Goal: Check status: Check status

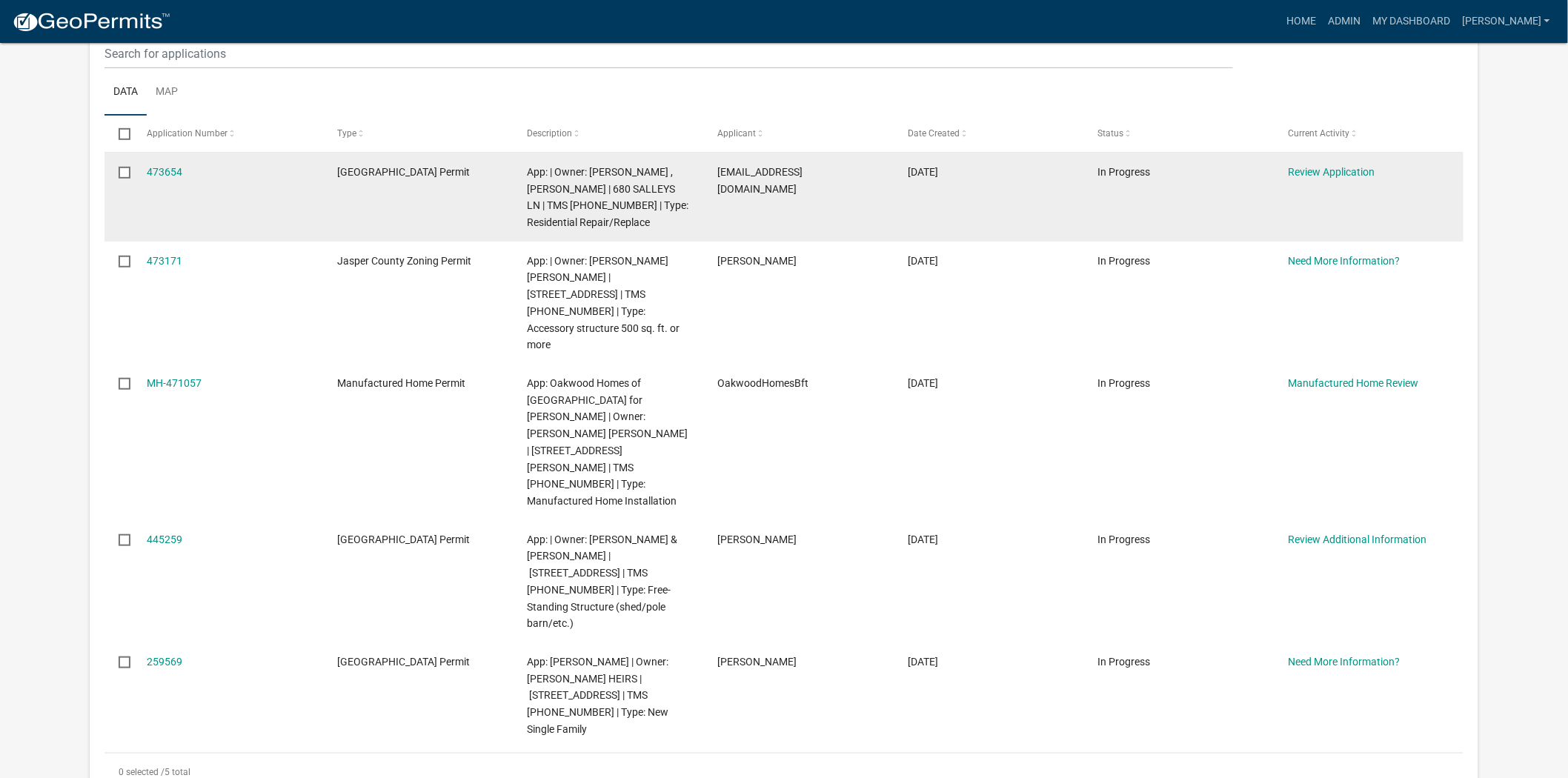
scroll to position [247, 0]
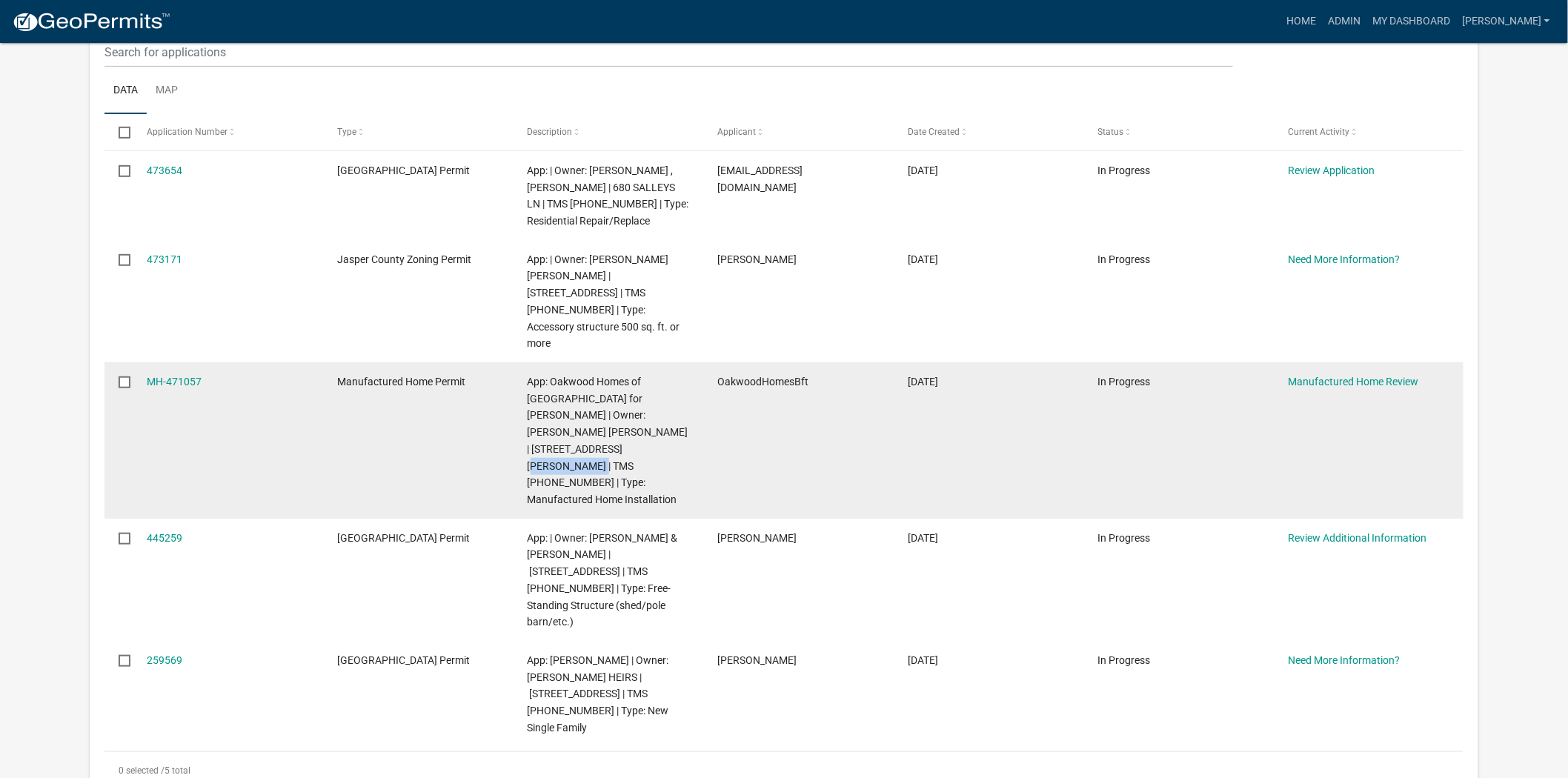
drag, startPoint x: 553, startPoint y: 429, endPoint x: 617, endPoint y: 431, distance: 64.0
click at [617, 431] on span "App: Oakwood Homes of [GEOGRAPHIC_DATA] for [PERSON_NAME] | Owner: [PERSON_NAME…" at bounding box center [608, 440] width 161 height 130
copy span "[PHONE_NUMBER]"
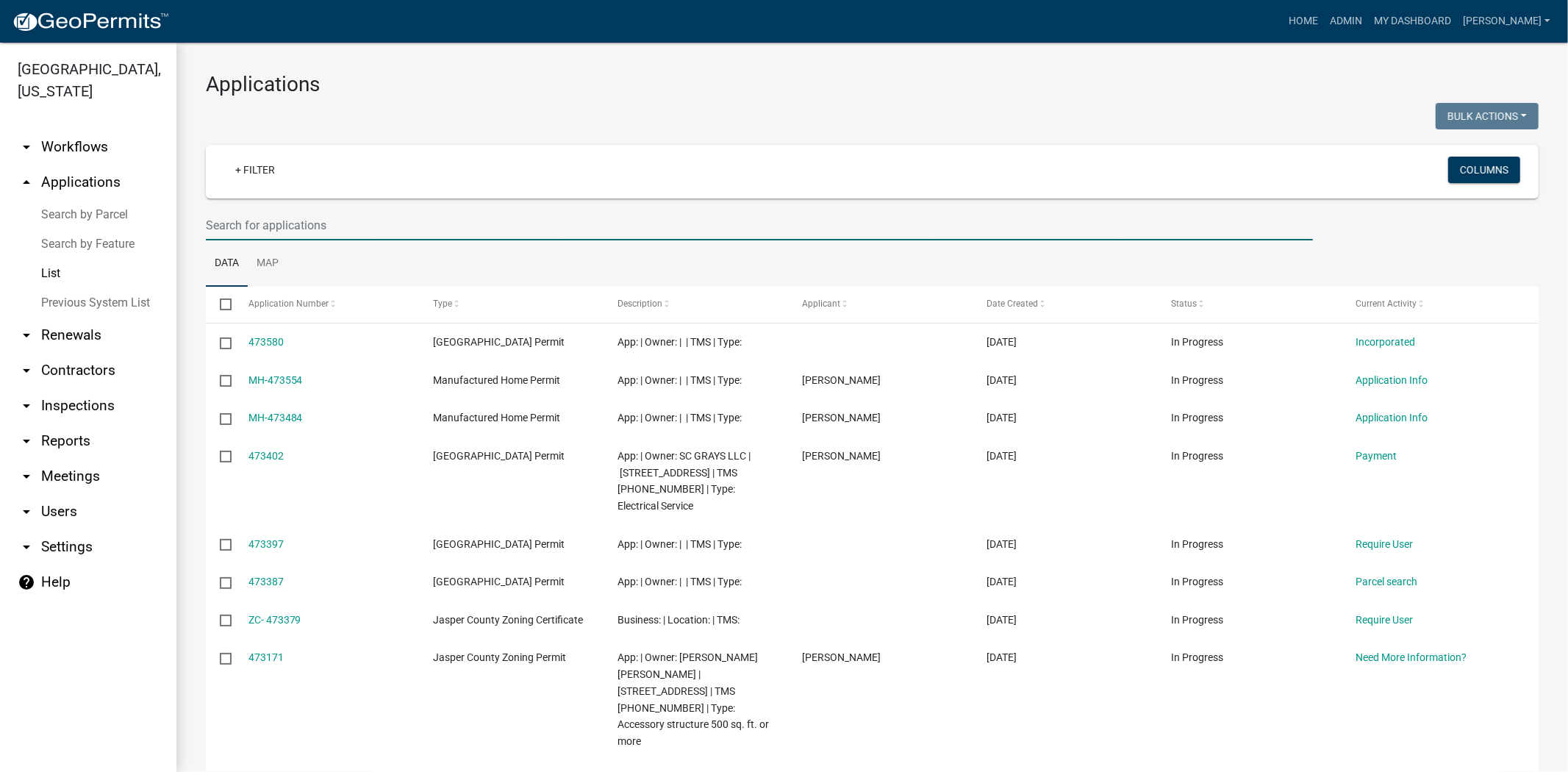
click at [232, 225] on input "text" at bounding box center [759, 225] width 1108 height 30
drag, startPoint x: 204, startPoint y: 221, endPoint x: 616, endPoint y: 219, distance: 412.0
click at [616, 219] on input "text" at bounding box center [759, 225] width 1108 height 30
paste input "C-25-006"
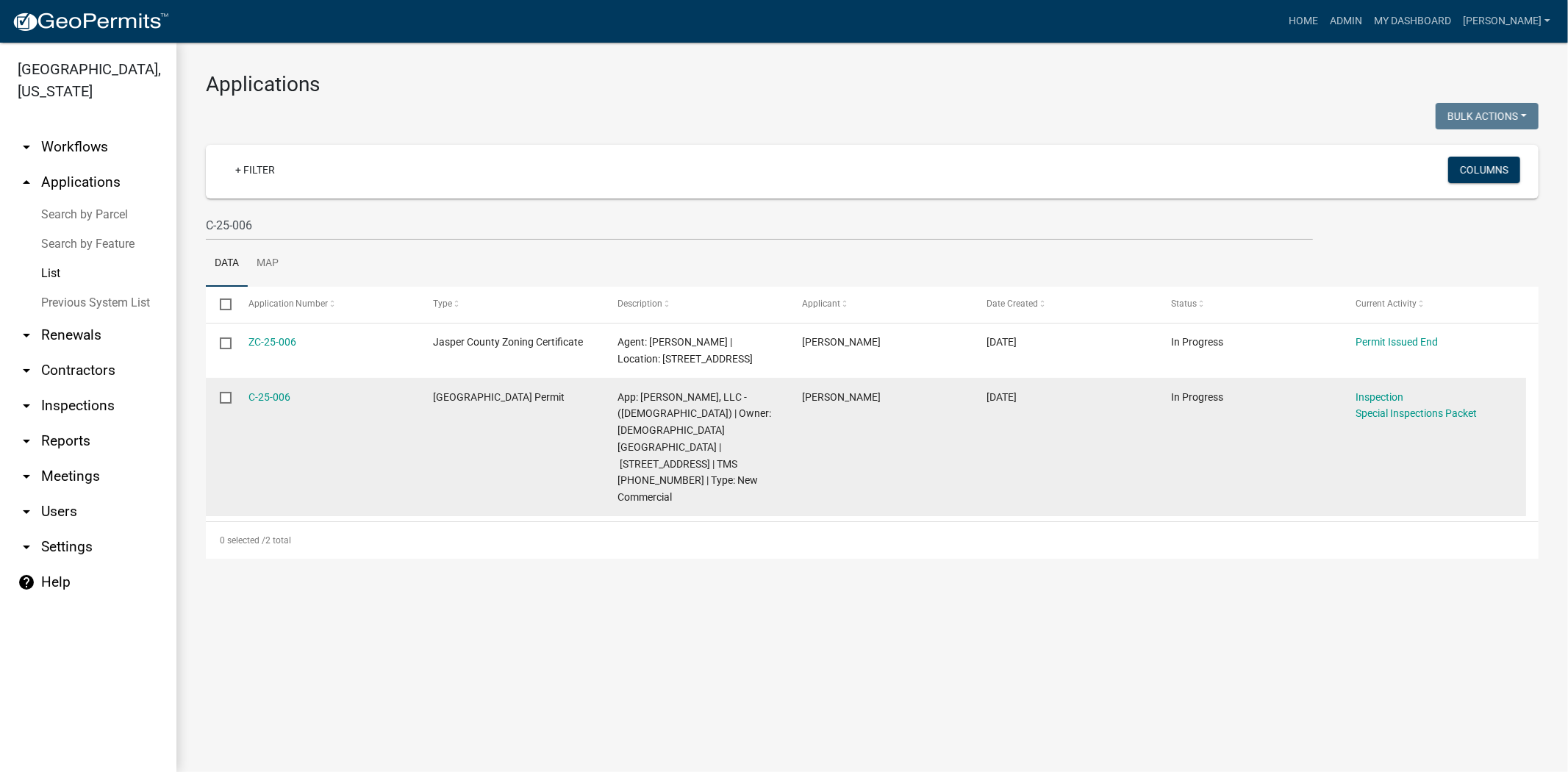
drag, startPoint x: 317, startPoint y: 398, endPoint x: 237, endPoint y: 400, distance: 80.0
click at [237, 400] on datatable-body-cell "C-25-006" at bounding box center [326, 447] width 184 height 139
copy link "C-25-006"
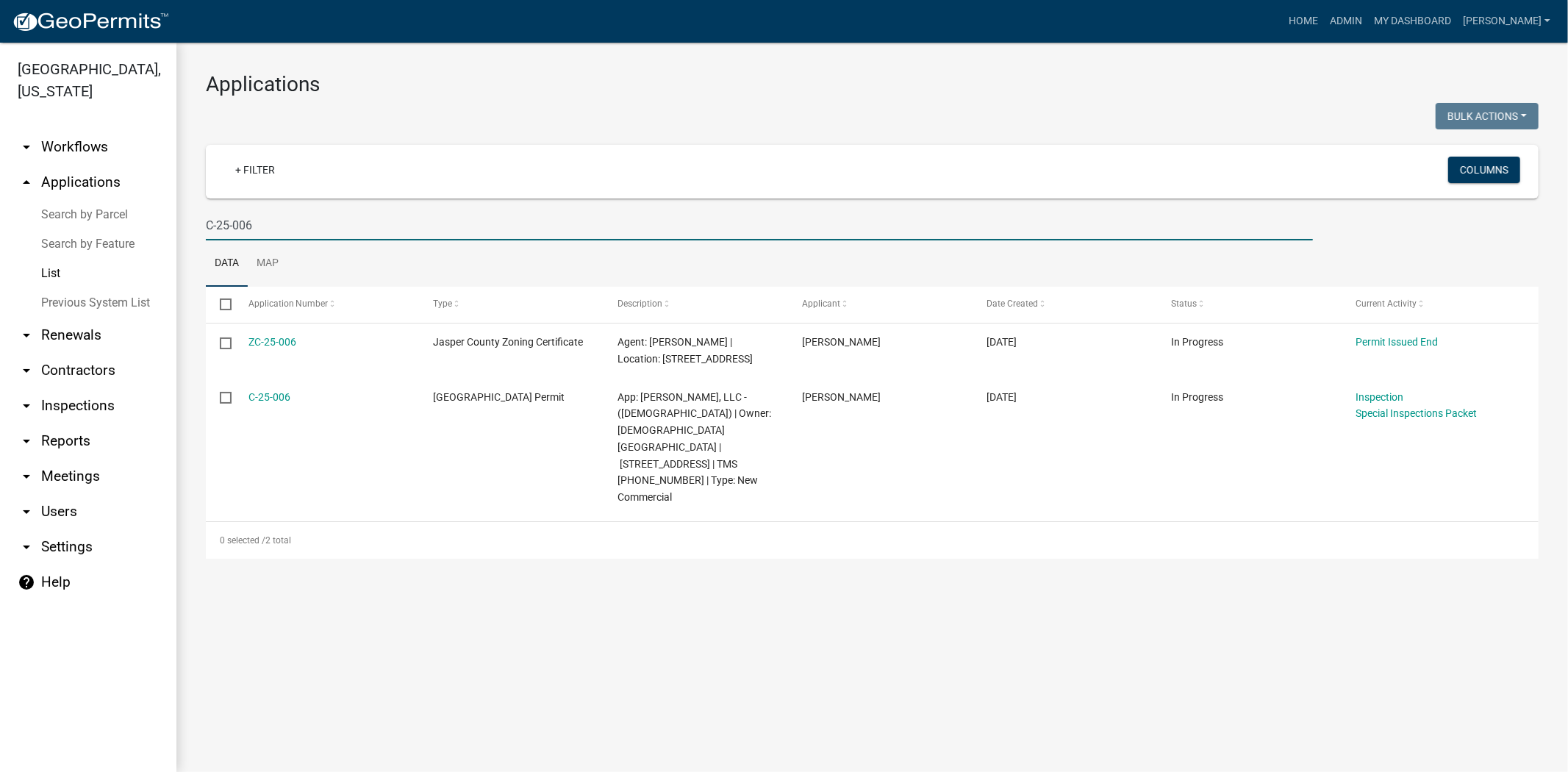
click at [281, 223] on input "C-25-006" at bounding box center [759, 225] width 1108 height 30
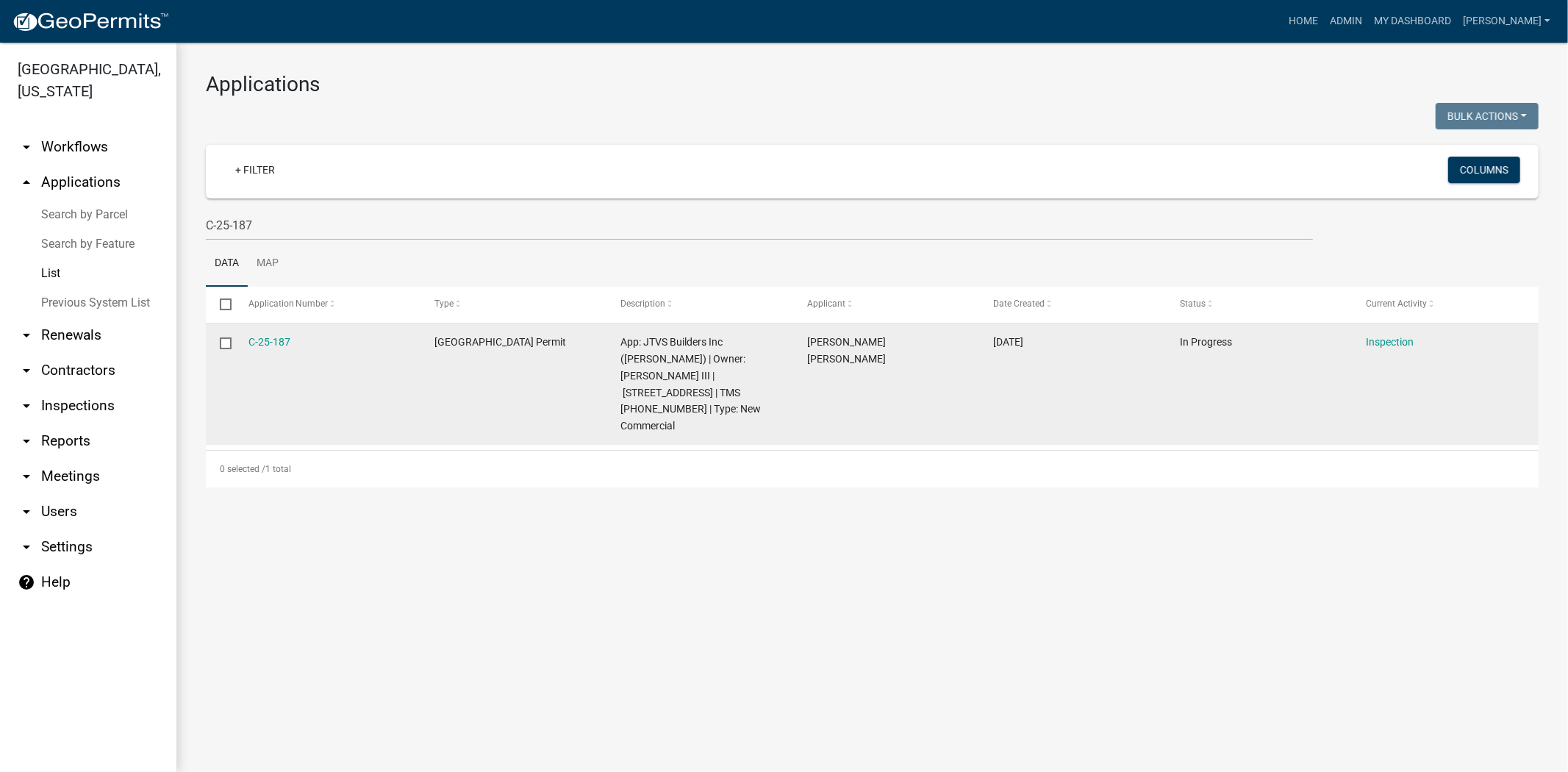
drag, startPoint x: 303, startPoint y: 344, endPoint x: 245, endPoint y: 341, distance: 58.1
click at [245, 341] on datatable-body-cell "C-25-187" at bounding box center [327, 384] width 187 height 121
copy link "C-25-187"
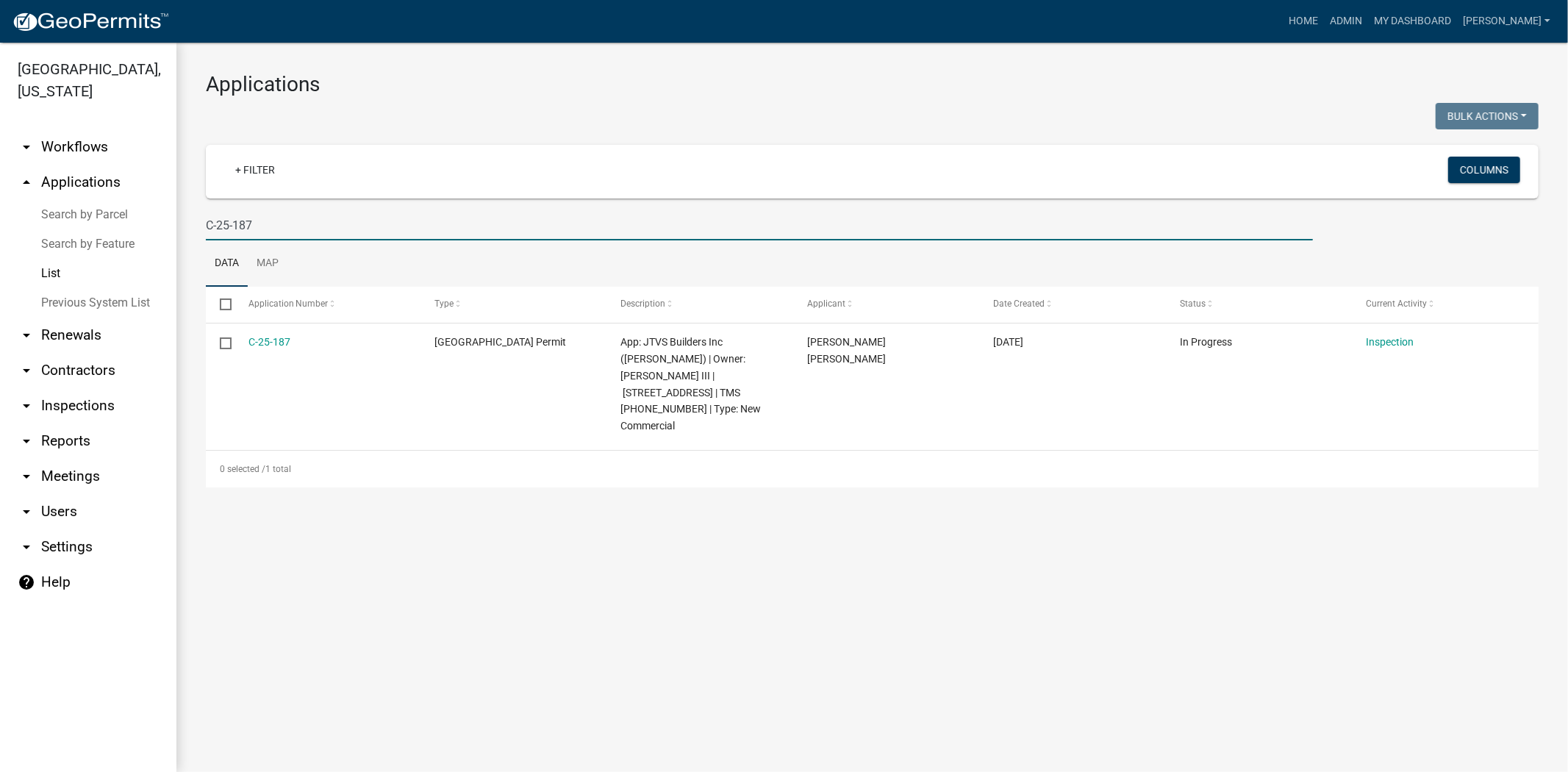
click at [267, 216] on input "C-25-187" at bounding box center [759, 225] width 1108 height 30
type input "C"
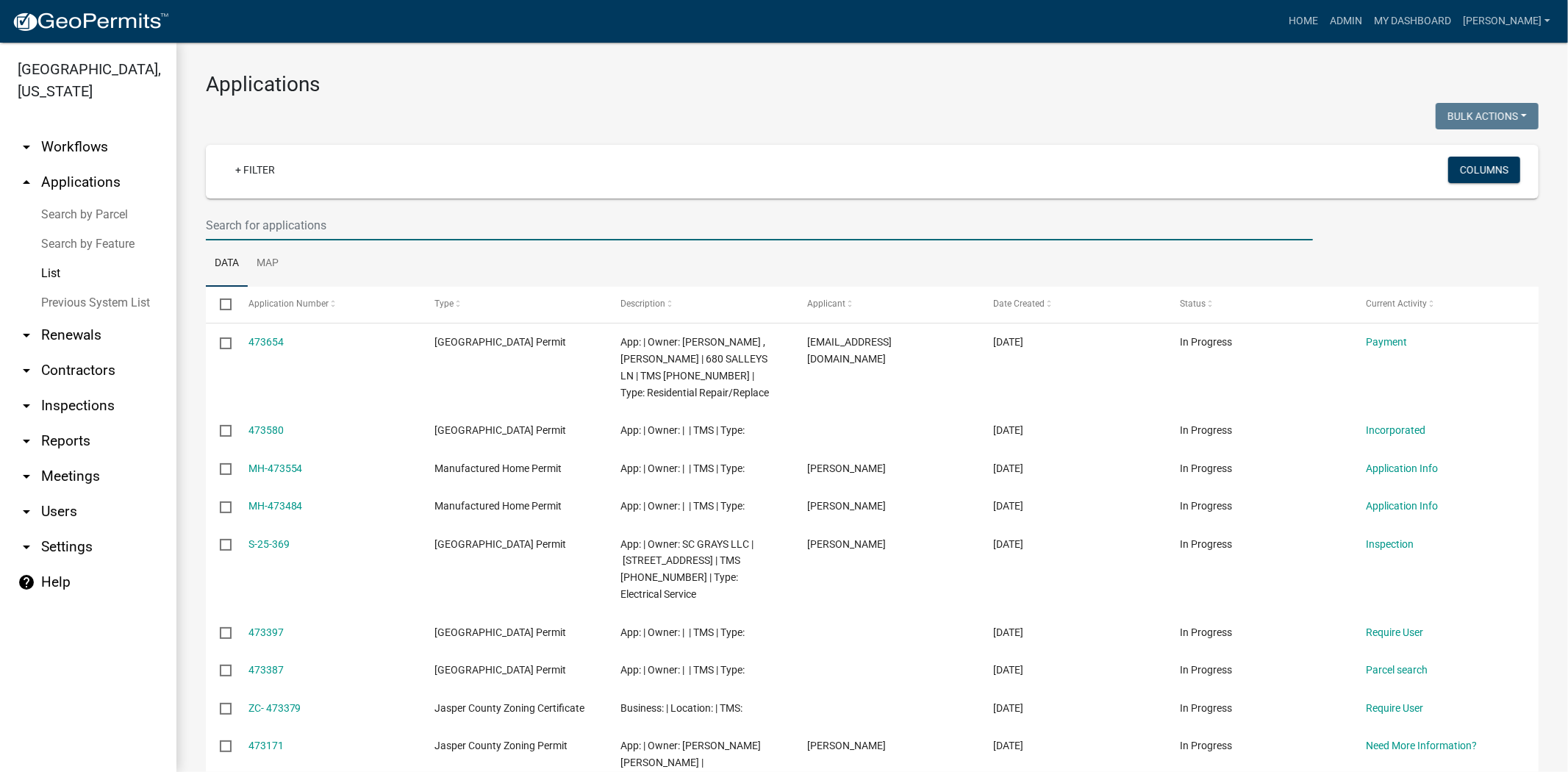
click at [221, 213] on input "text" at bounding box center [759, 225] width 1108 height 30
paste input "S-25-369"
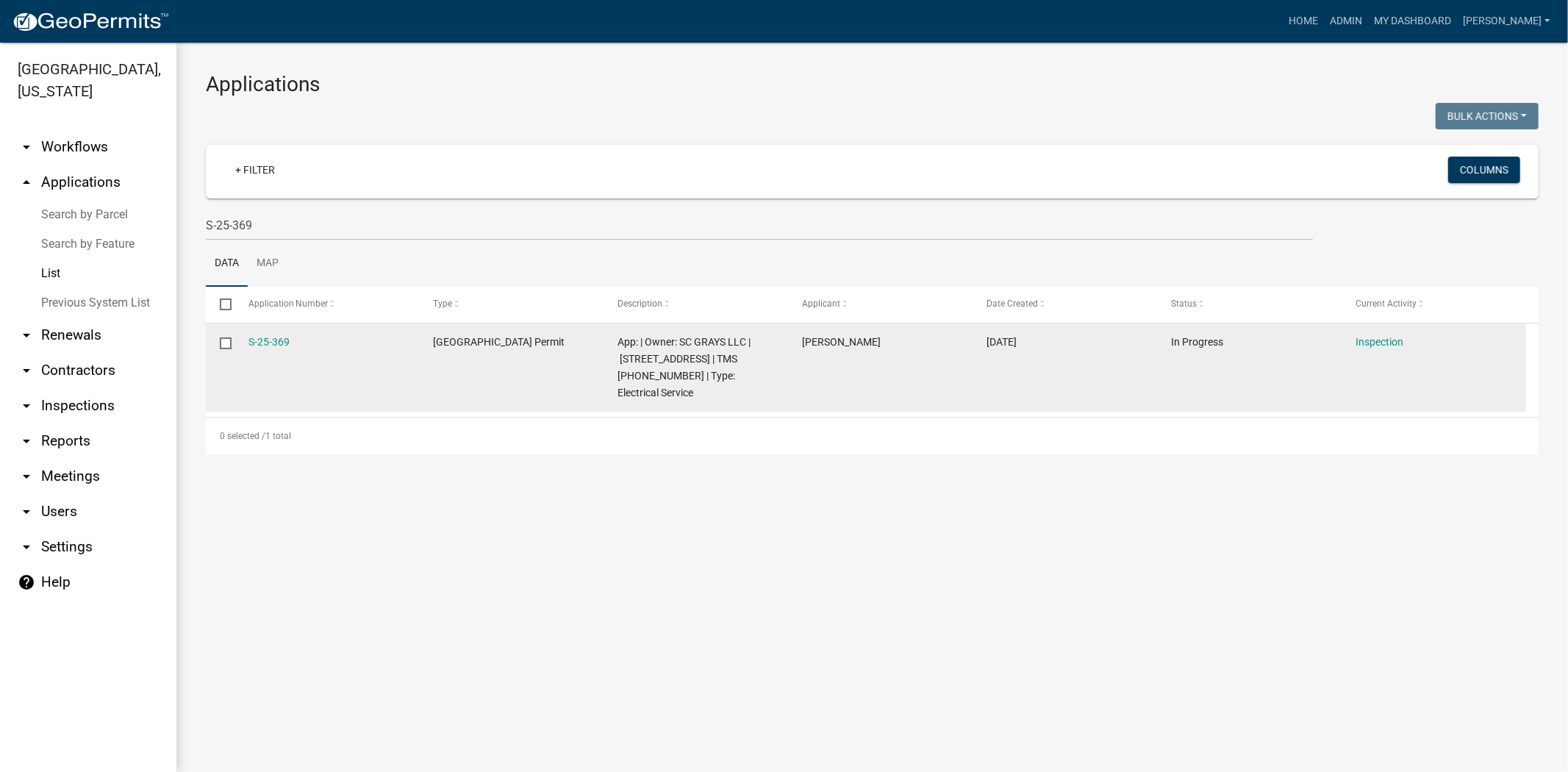
drag, startPoint x: 309, startPoint y: 335, endPoint x: 214, endPoint y: 351, distance: 96.3
click at [214, 351] on div "S-25-369 Jasper County Building Permit App: | Owner: SC GRAYS LLC | 4427 GRAYS …" at bounding box center [866, 368] width 1321 height 89
copy div "S-25-369"
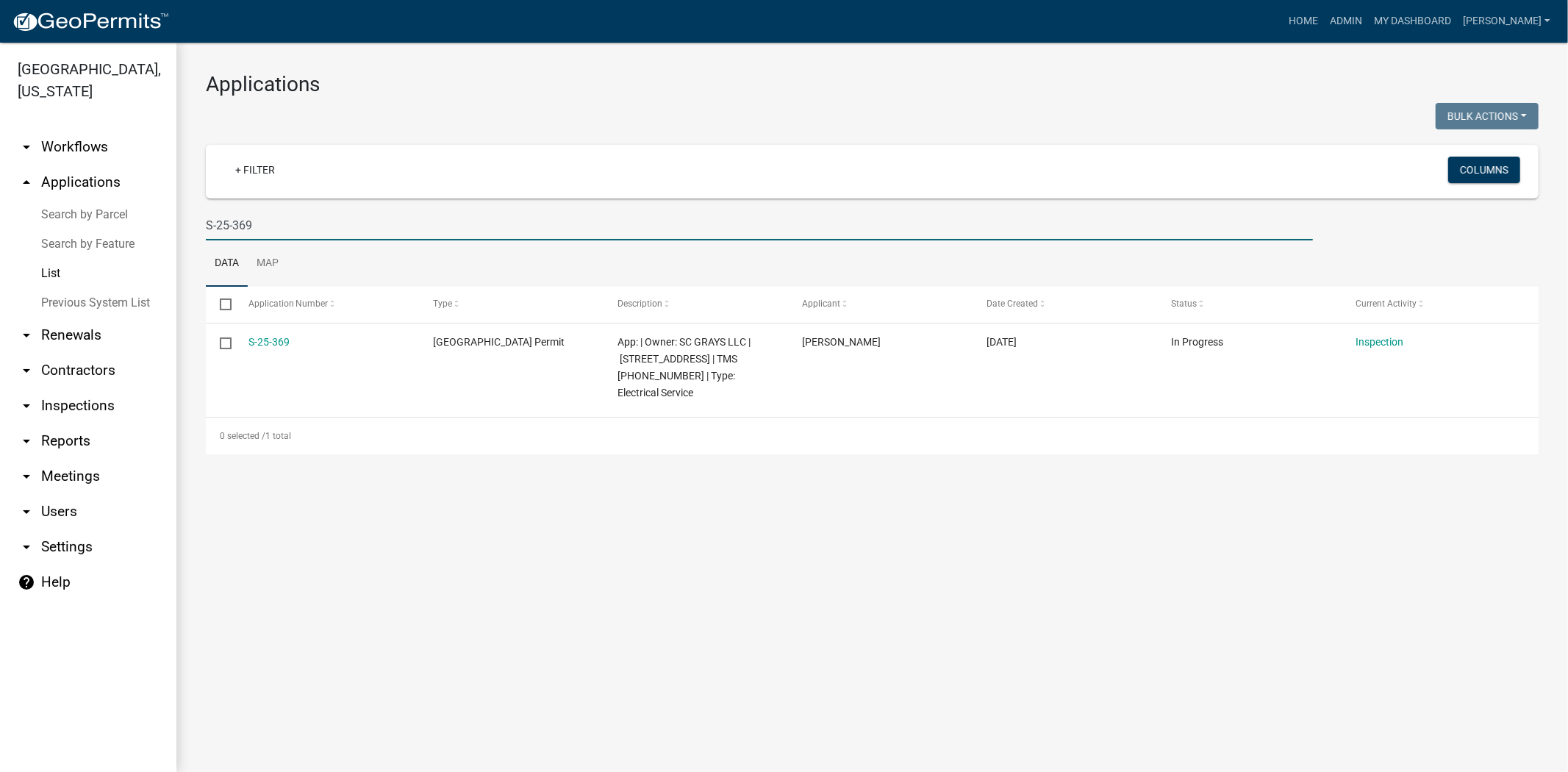
click at [284, 221] on input "S-25-369" at bounding box center [759, 225] width 1108 height 30
type input "S"
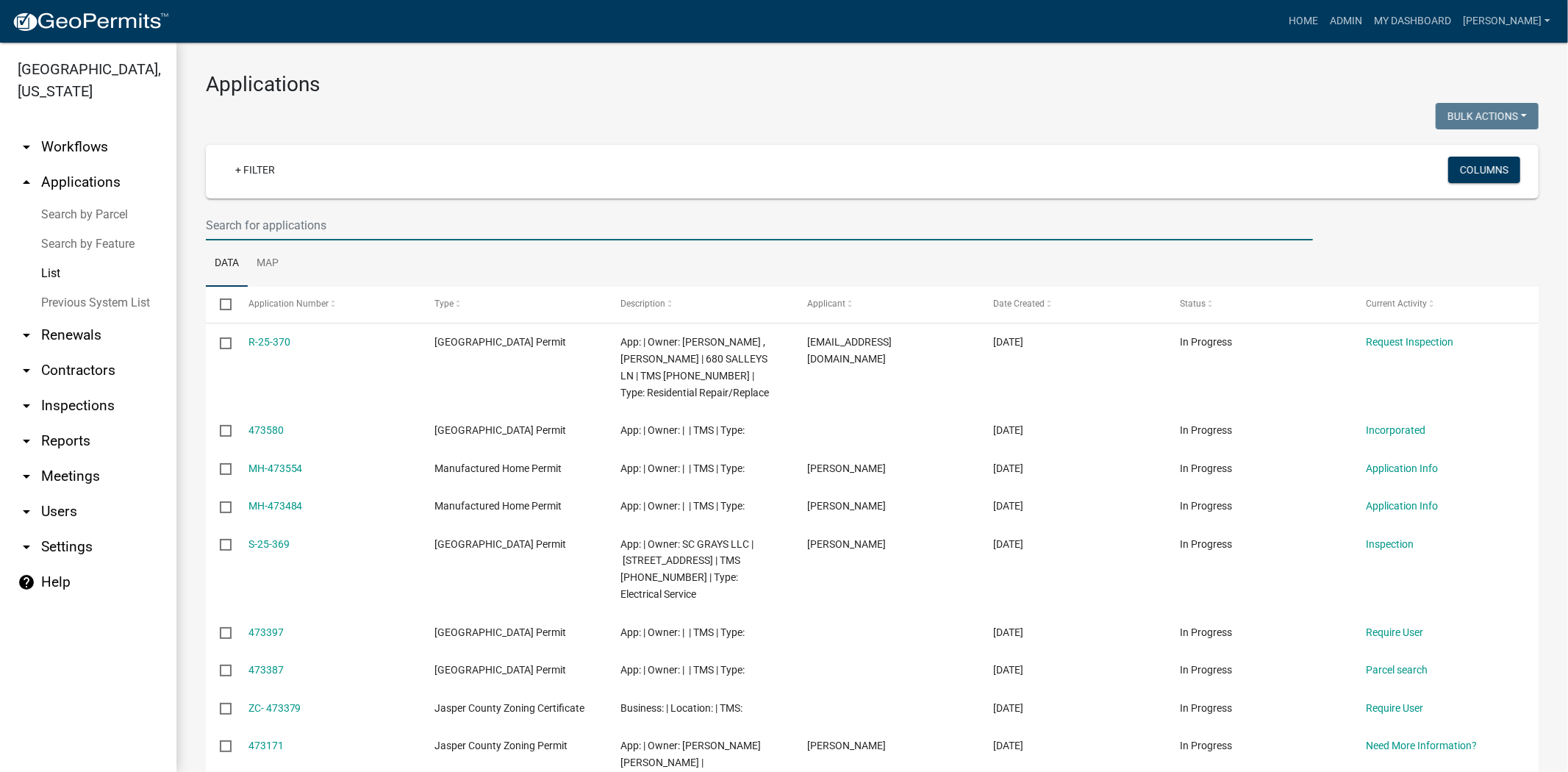
click at [225, 221] on input "text" at bounding box center [759, 225] width 1108 height 30
paste input "BLD-24-232"
type input "BLD-24-232"
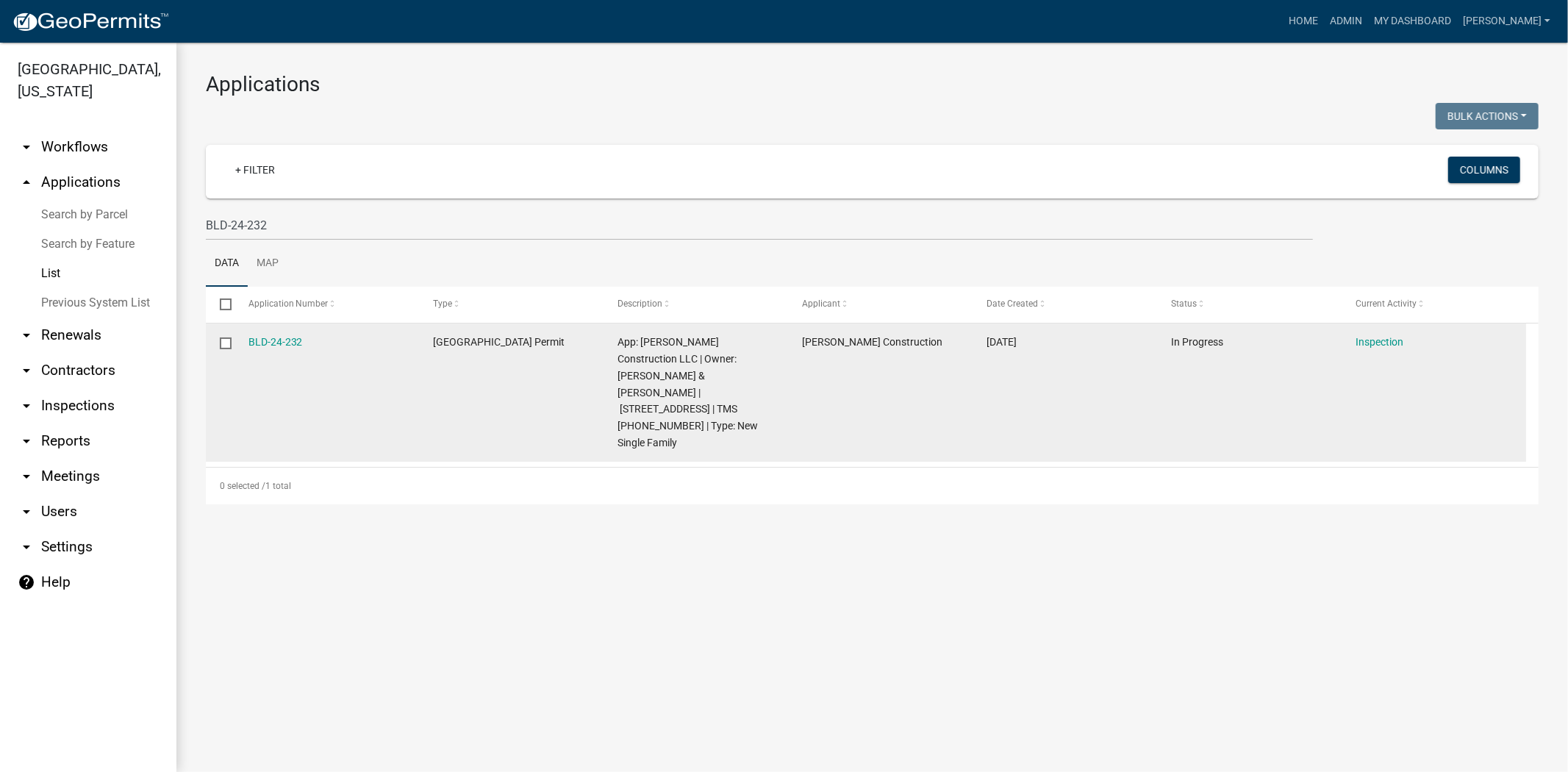
drag, startPoint x: 309, startPoint y: 343, endPoint x: 209, endPoint y: 348, distance: 100.1
click at [209, 348] on div "BLD-24-232 Jasper County Building Permit App: Lyle Construction LLC | Owner: FL…" at bounding box center [866, 393] width 1321 height 139
copy div "BLD-24-232"
click at [289, 344] on link "BLD-24-232" at bounding box center [275, 341] width 54 height 11
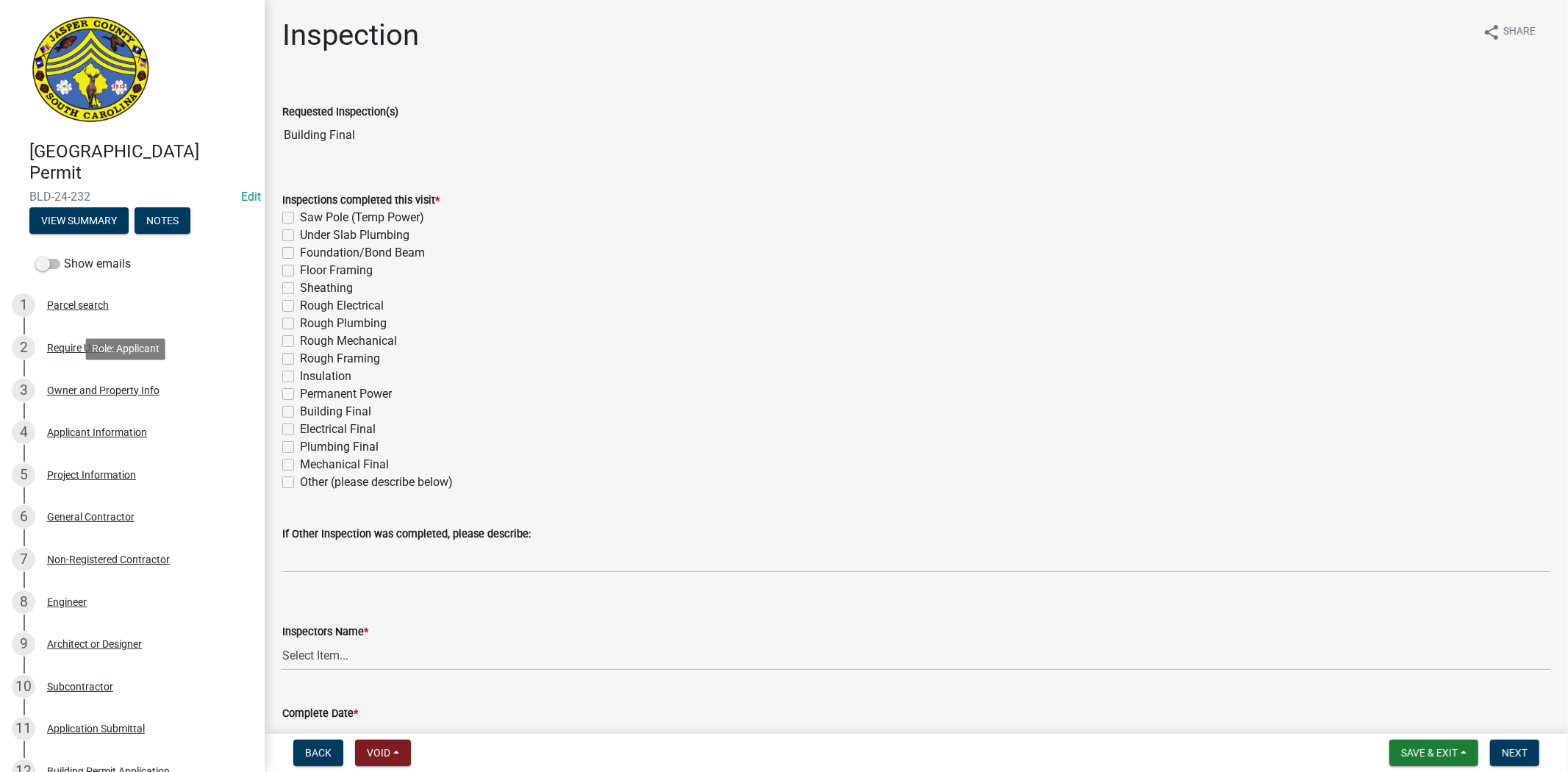
click at [107, 389] on div "Owner and Property Info" at bounding box center [103, 390] width 112 height 11
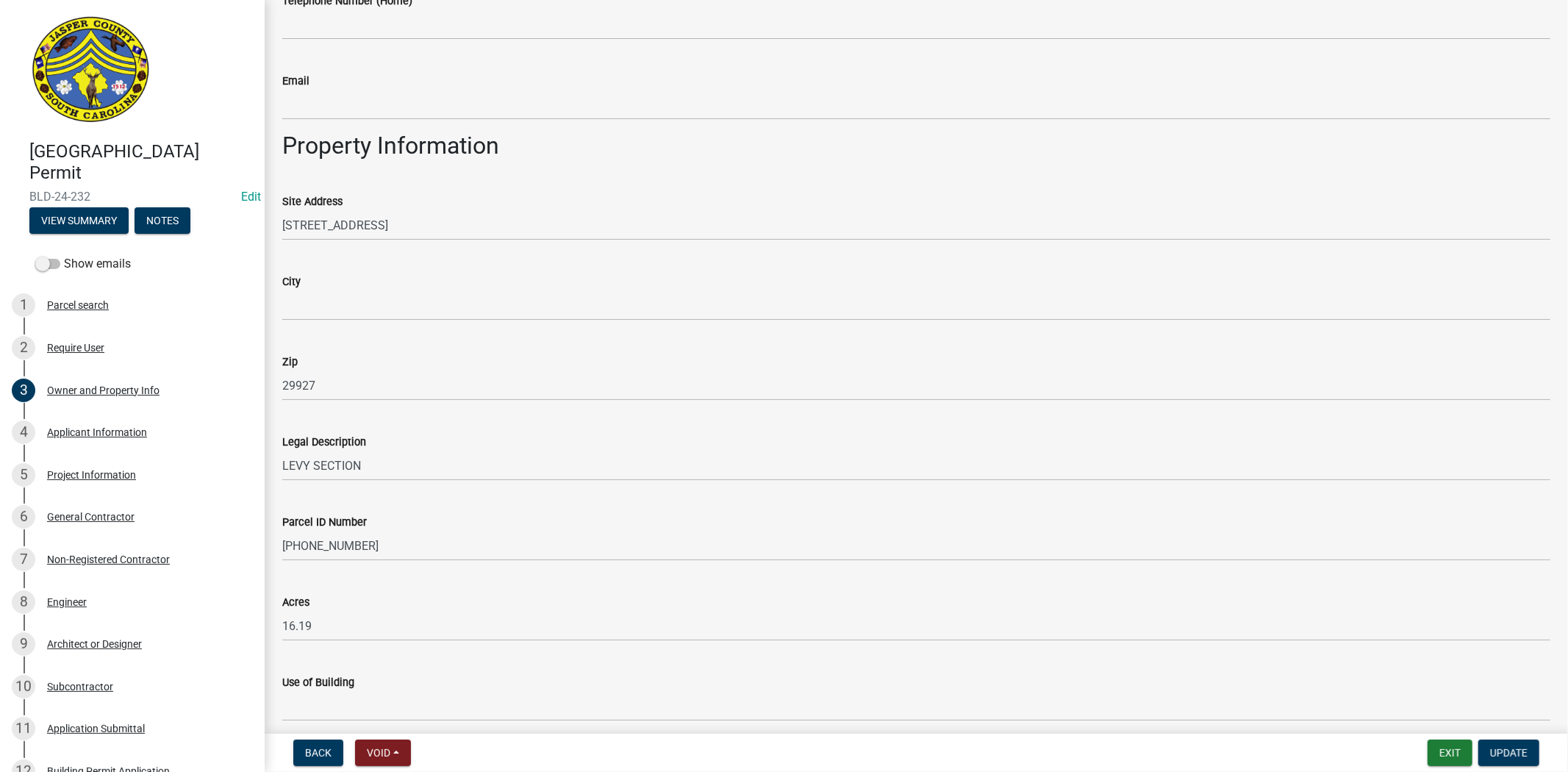
scroll to position [858, 0]
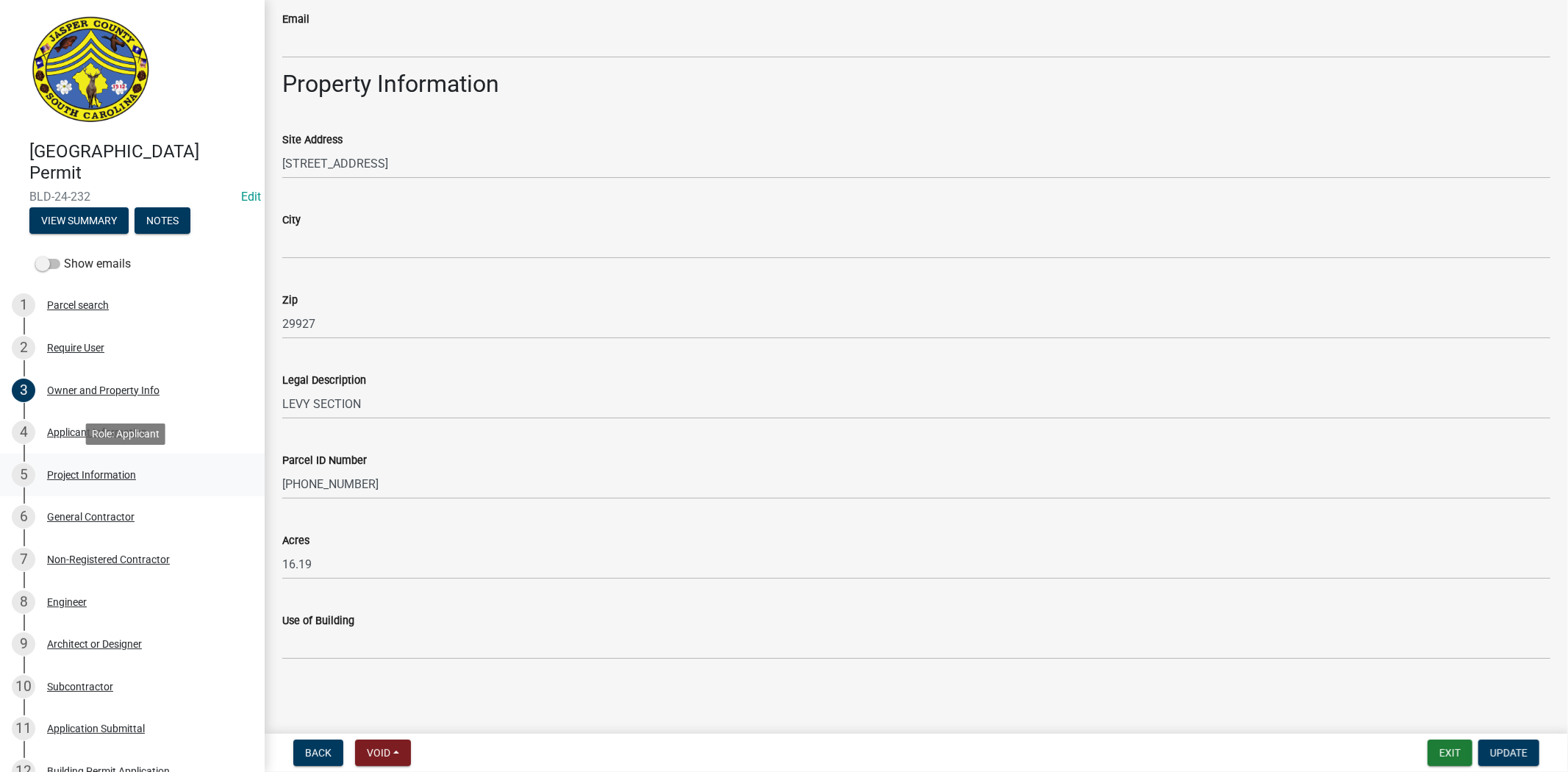
click at [134, 482] on div "5 Project Information" at bounding box center [126, 475] width 230 height 24
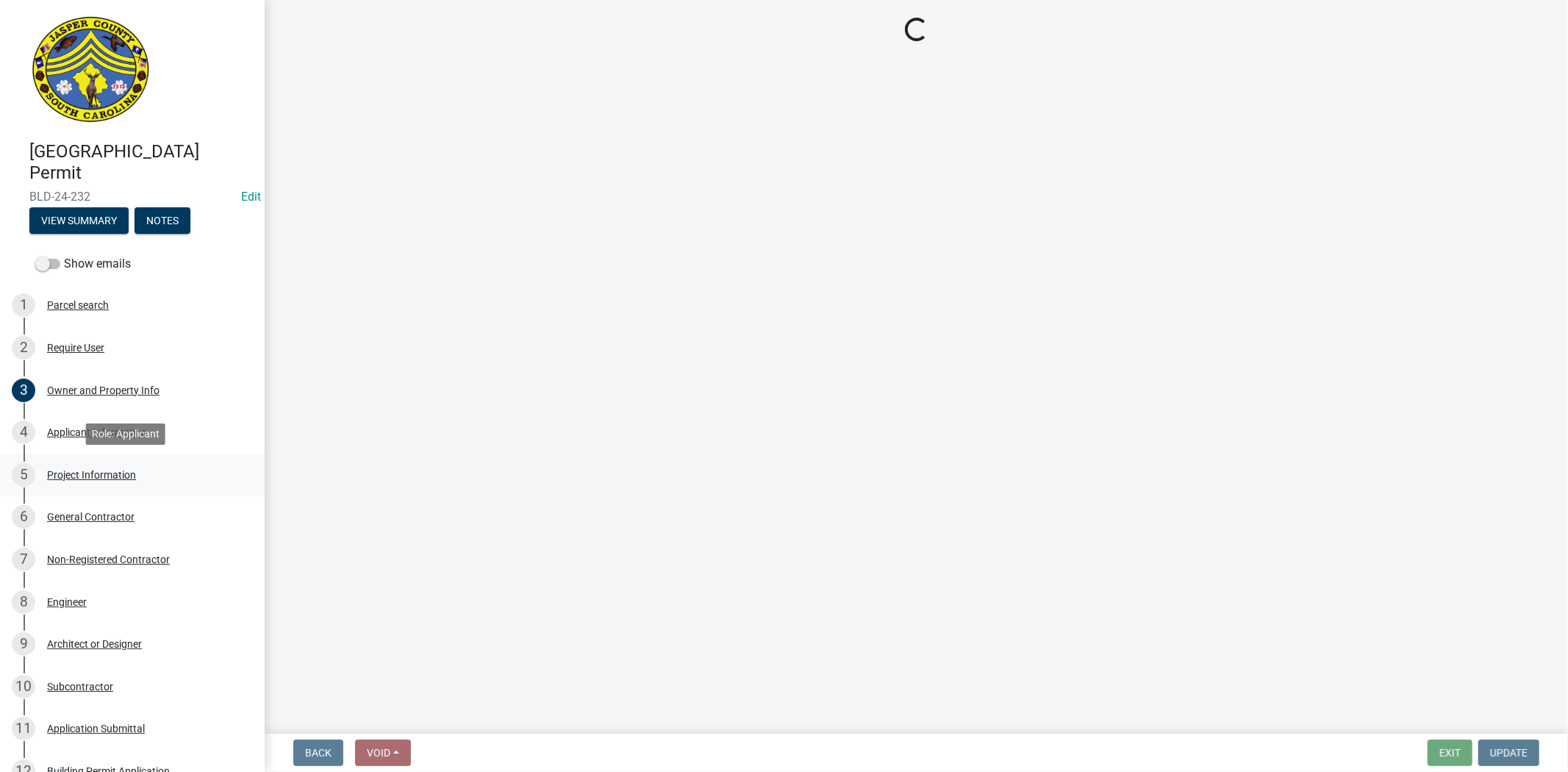
scroll to position [0, 0]
select select "ae8abcab-65b5-4c1a-8f7a-22aab3c4270e"
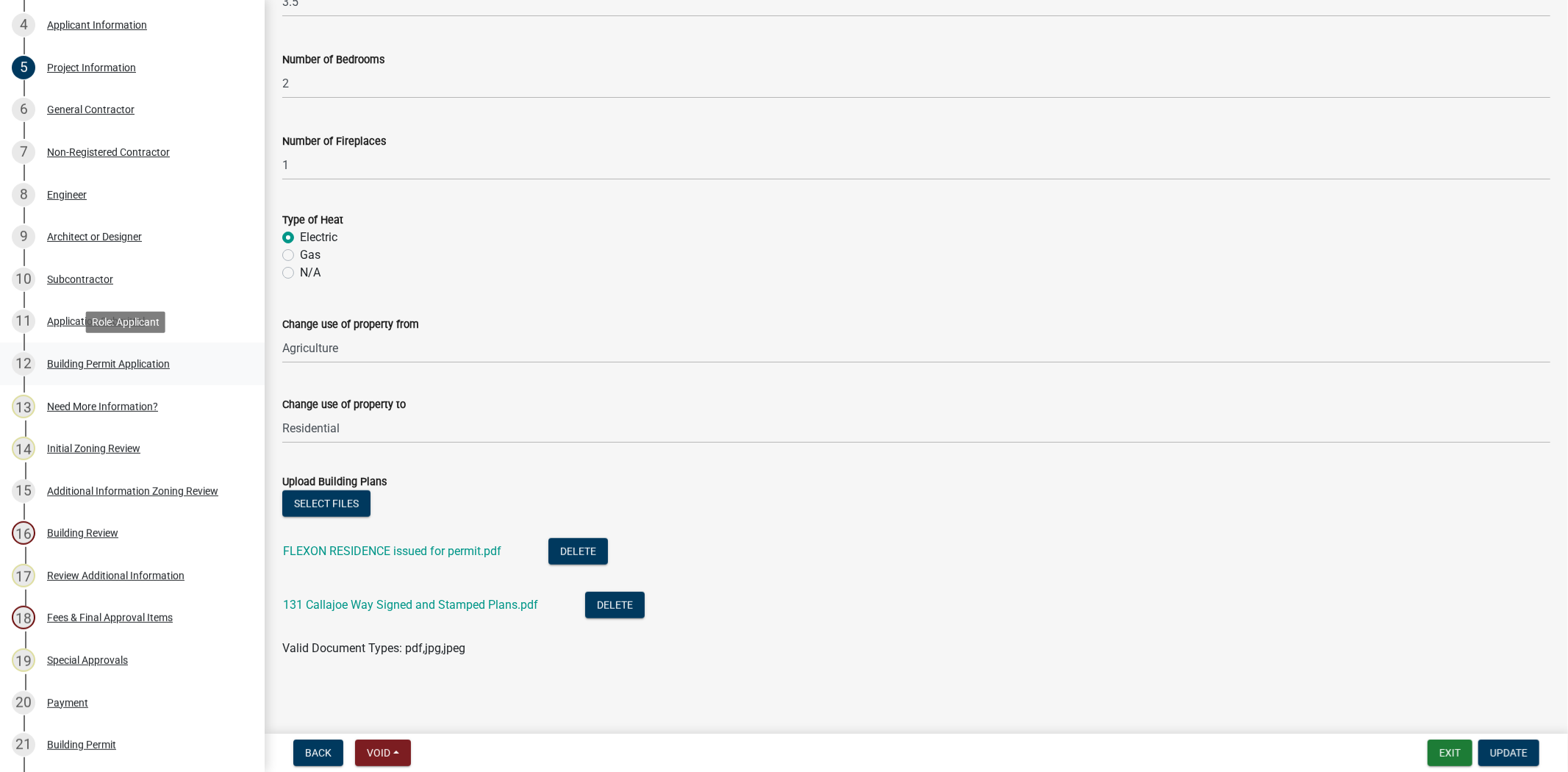
scroll to position [408, 0]
click at [140, 457] on div "14 Initial Zoning Review" at bounding box center [126, 447] width 230 height 24
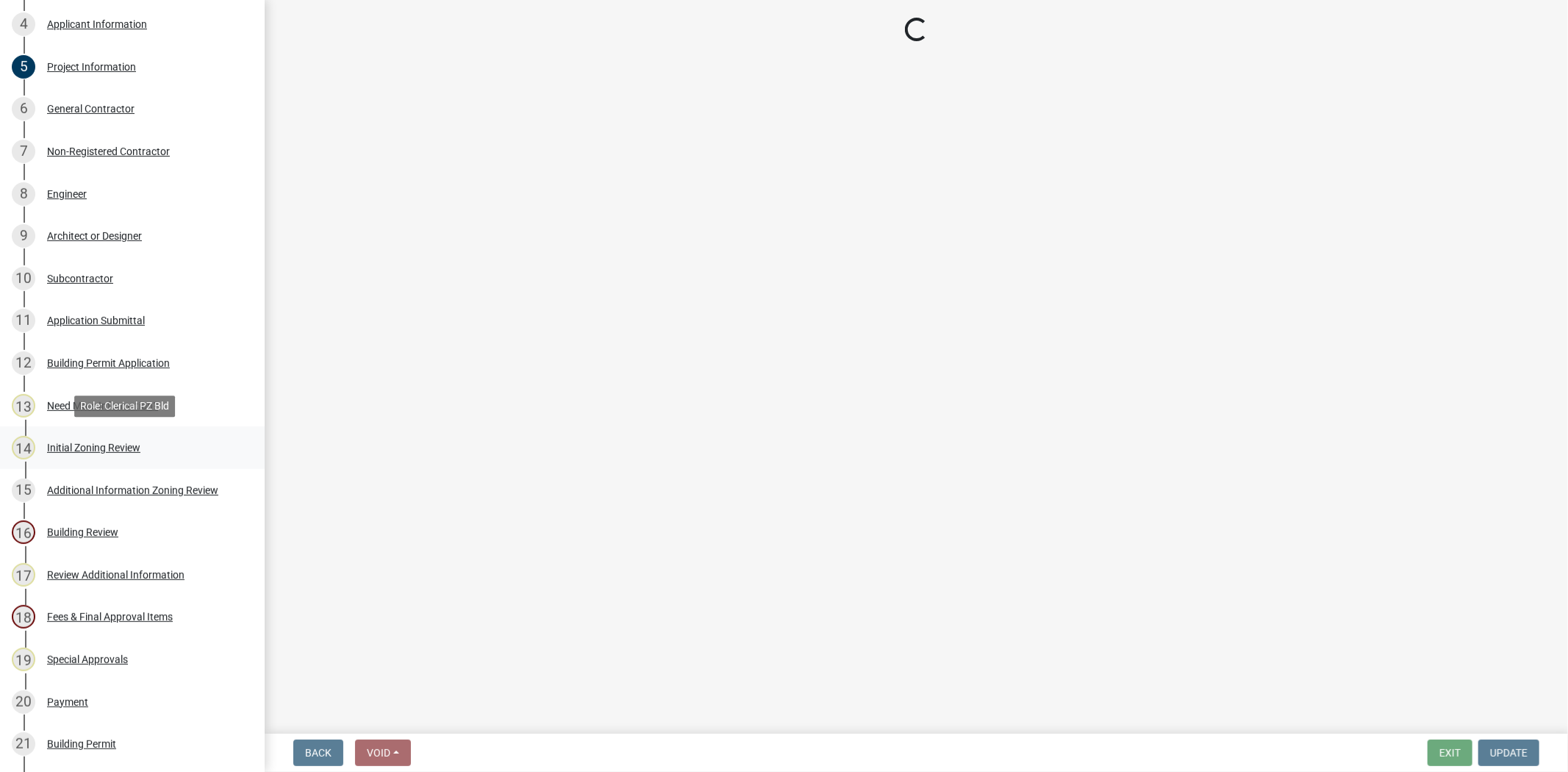
scroll to position [0, 0]
select select "61611ad6-14f2-499c-805c-58607f11e2fc"
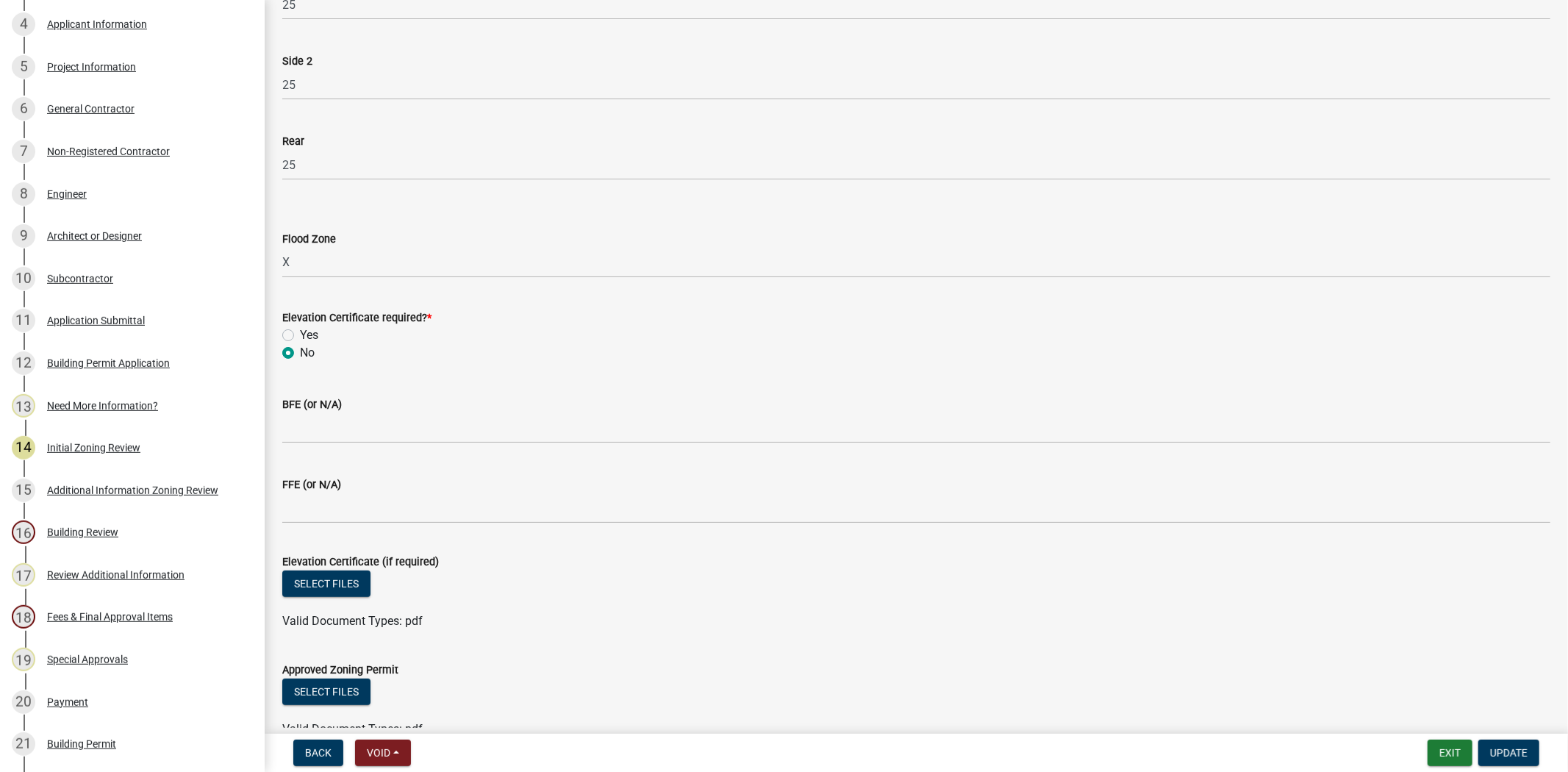
scroll to position [326, 0]
click at [1449, 754] on button "Exit" at bounding box center [1450, 753] width 45 height 26
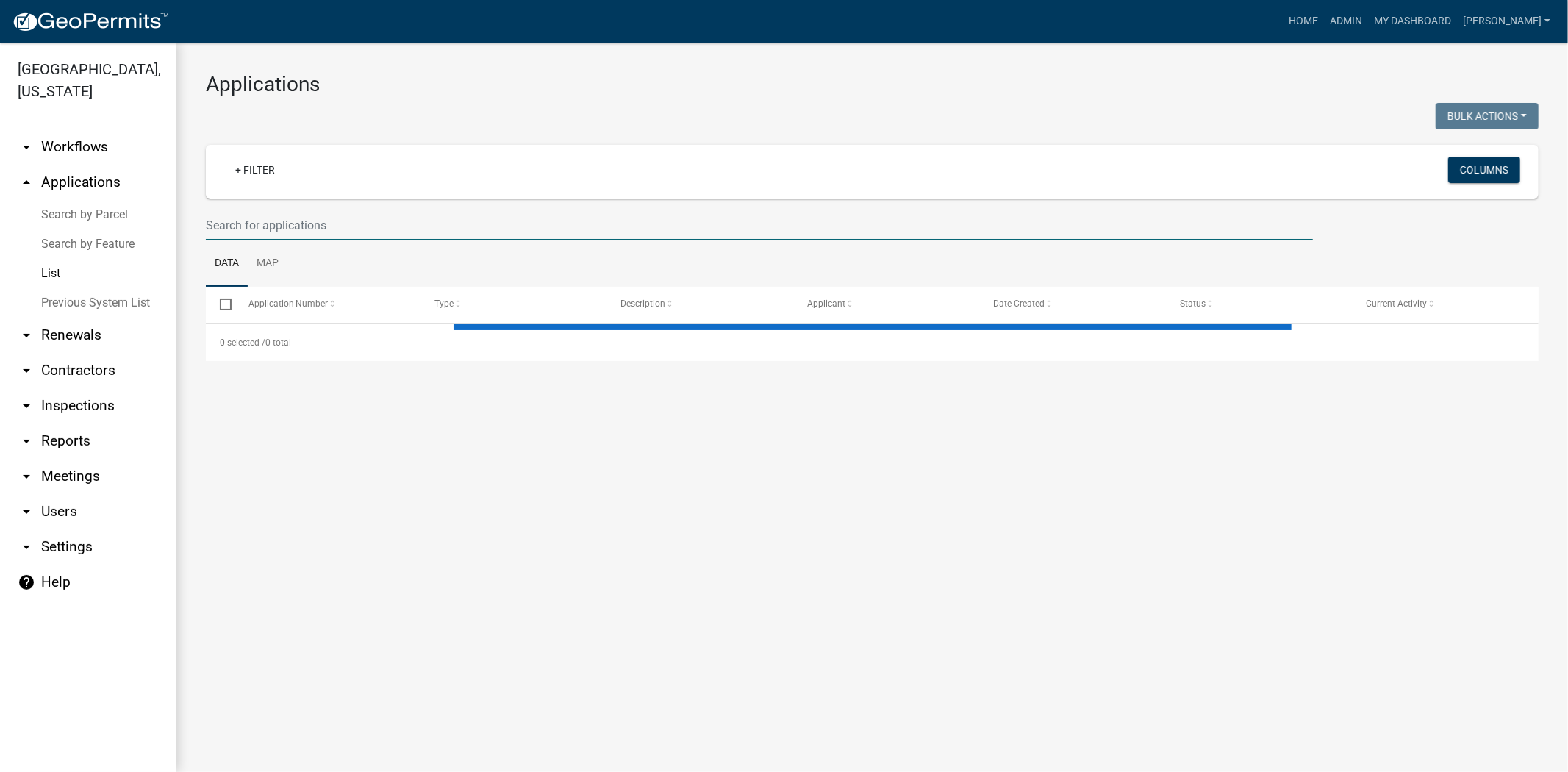
click at [248, 221] on input "text" at bounding box center [759, 225] width 1108 height 30
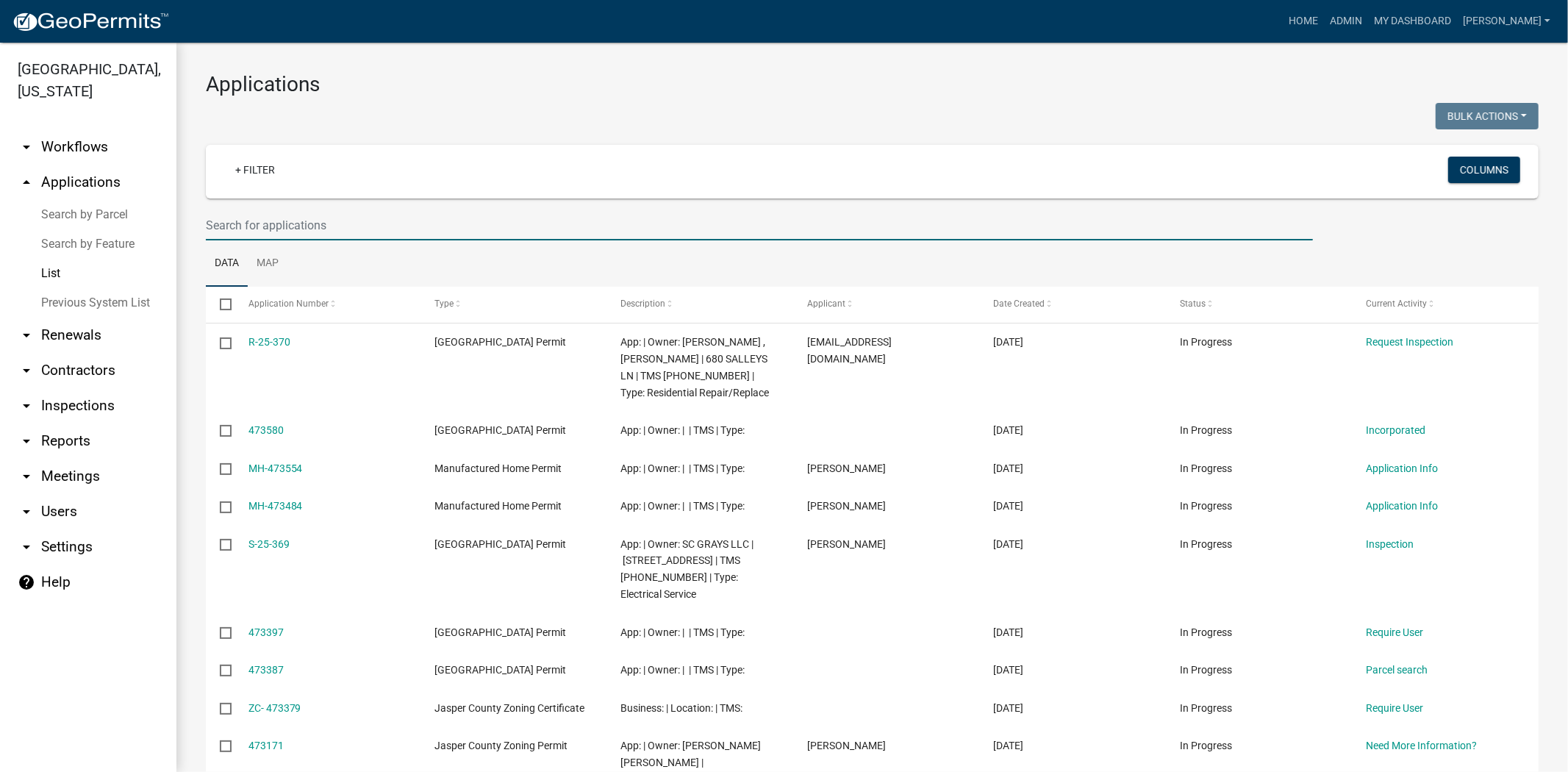
paste input "MH-25-060"
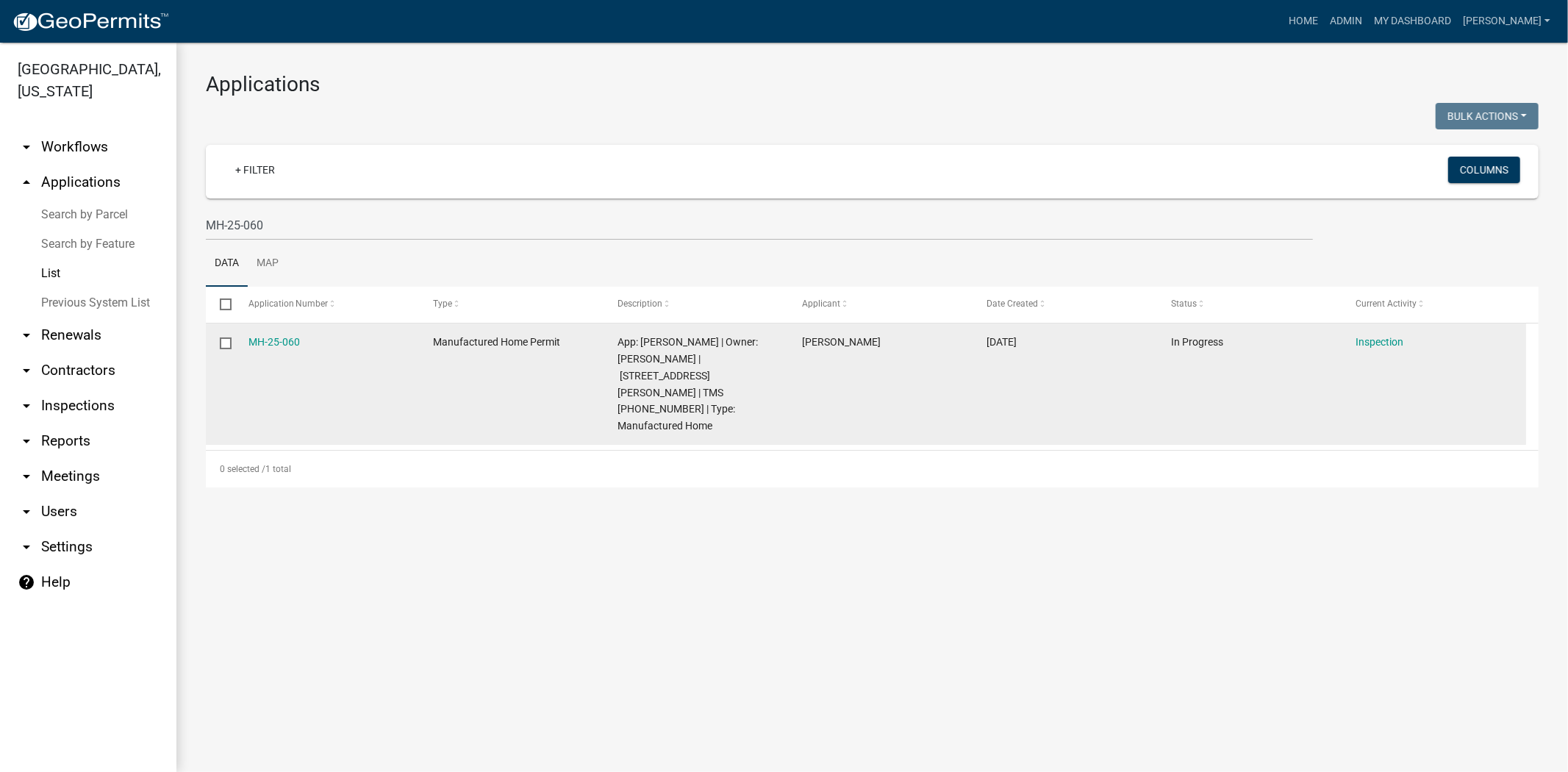
drag, startPoint x: 317, startPoint y: 341, endPoint x: 236, endPoint y: 331, distance: 81.6
click at [236, 331] on datatable-body-cell "MH-25-060" at bounding box center [326, 384] width 184 height 121
copy link "MH-25-060"
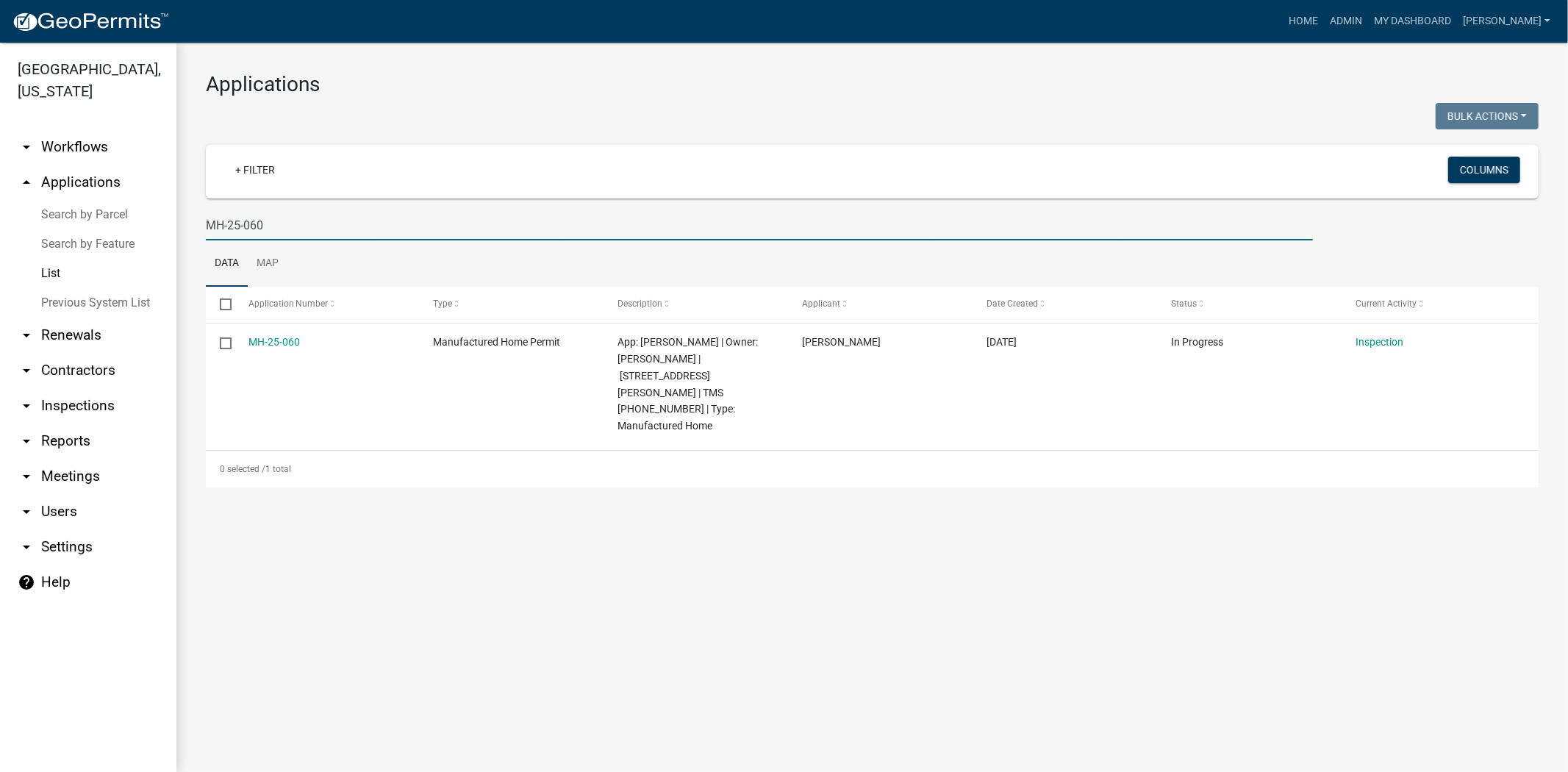
click at [289, 228] on input "MH-25-060" at bounding box center [759, 225] width 1108 height 30
type input "M"
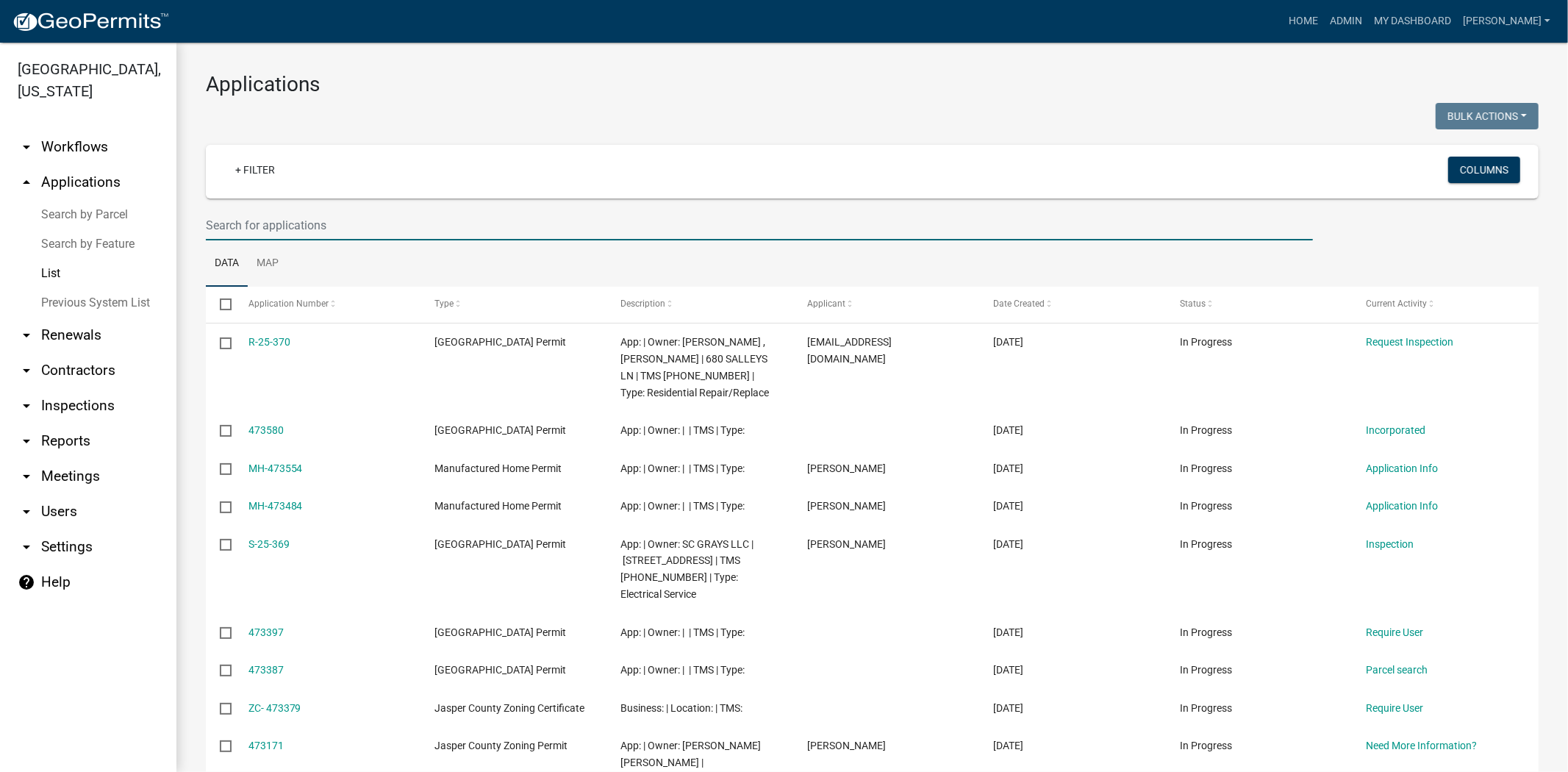
click at [318, 216] on input "text" at bounding box center [759, 225] width 1108 height 30
paste input "MH-25-076"
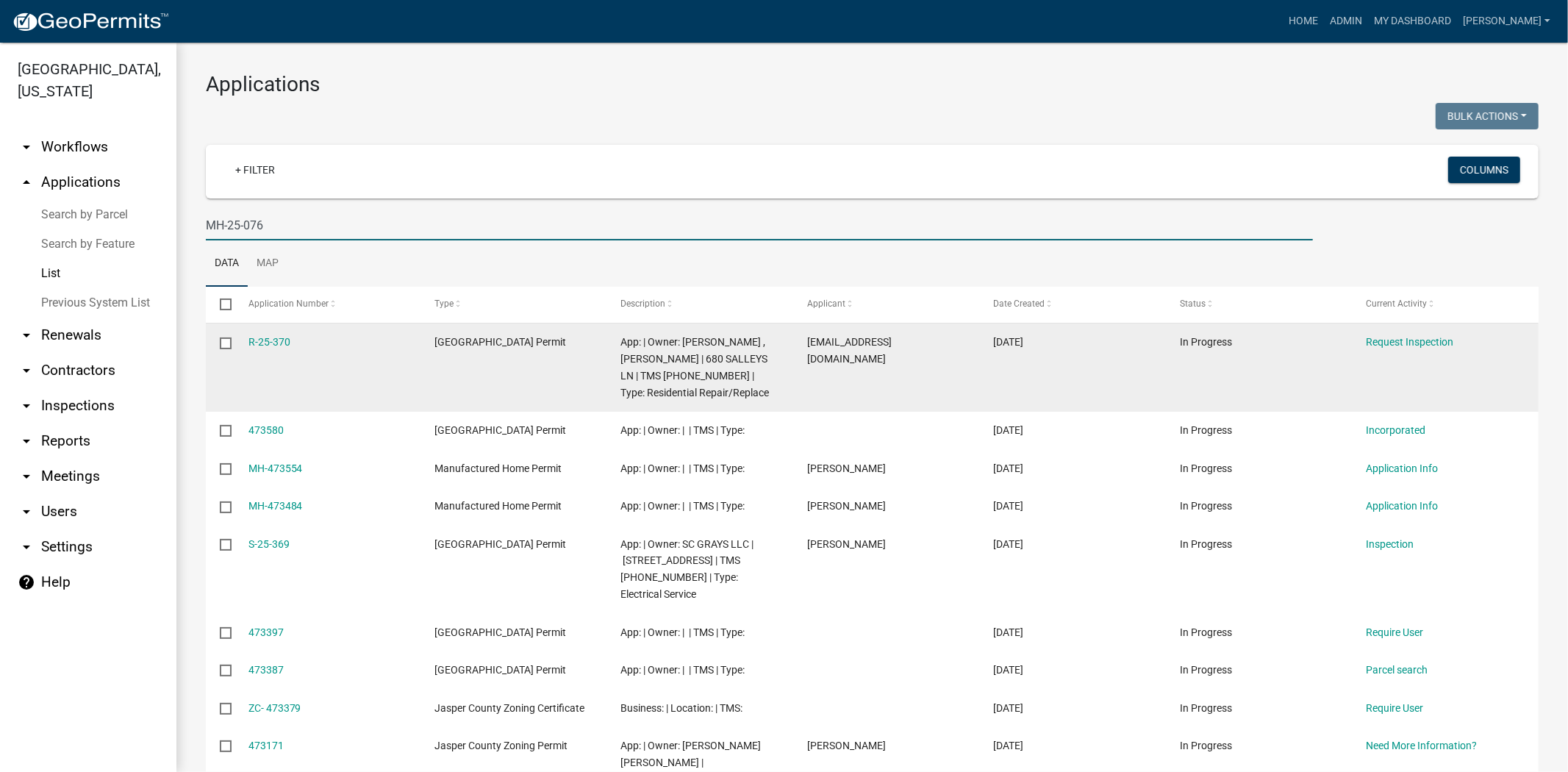
type input "MH-25-076"
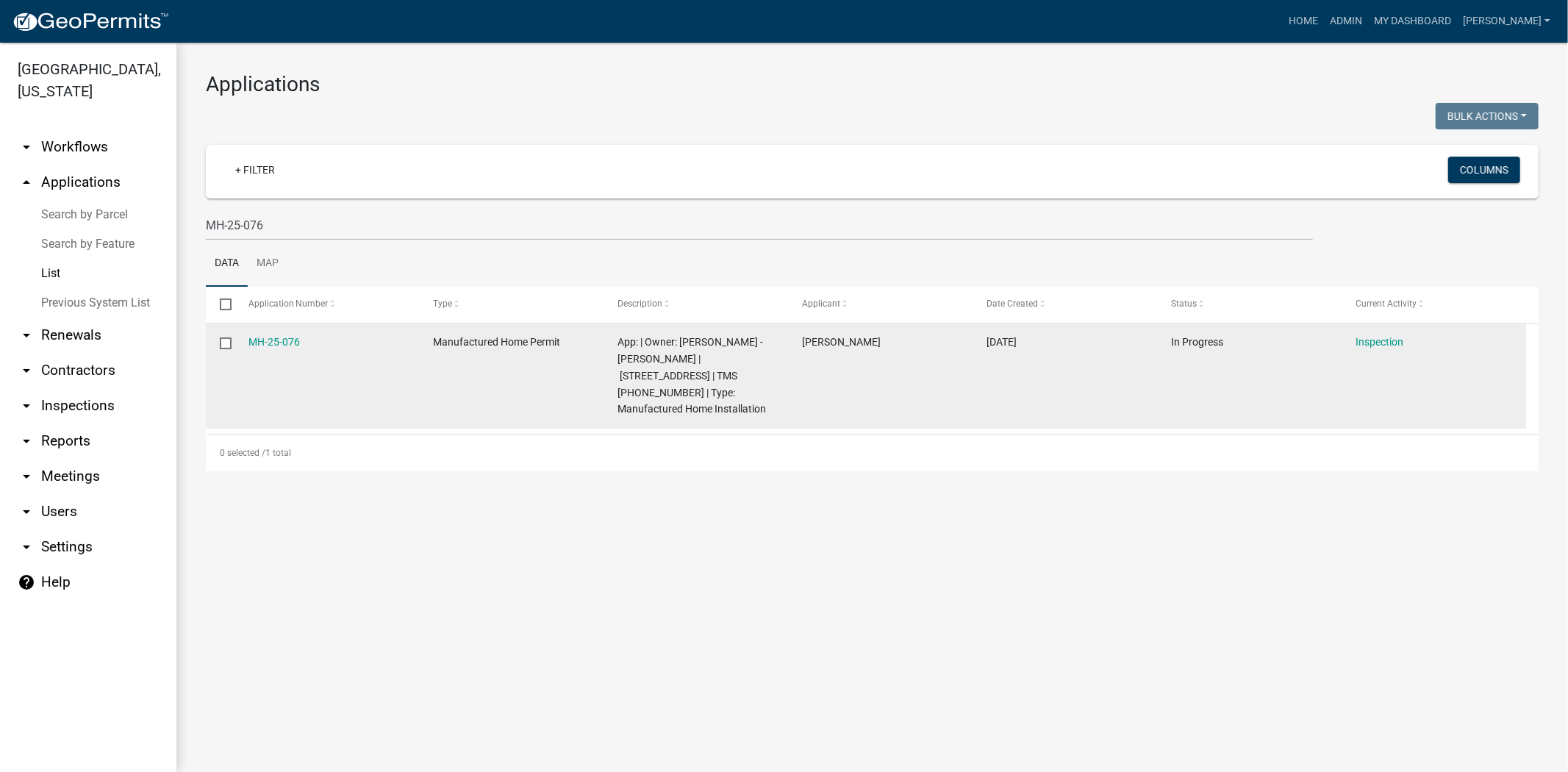
drag, startPoint x: 306, startPoint y: 340, endPoint x: 240, endPoint y: 340, distance: 66.0
click at [240, 340] on datatable-body-cell "MH-25-076" at bounding box center [326, 376] width 184 height 105
copy link "MH-25-076"
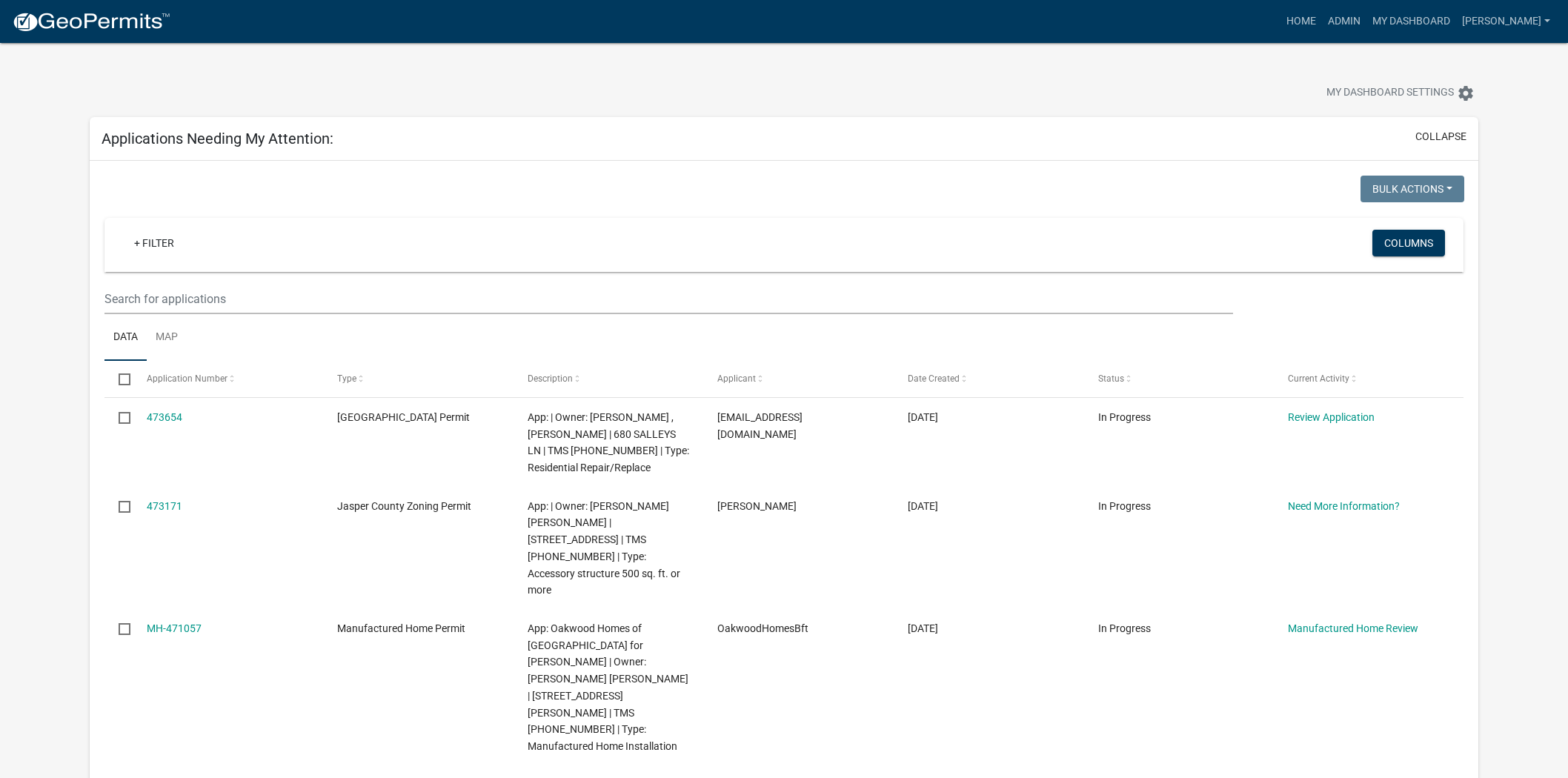
scroll to position [247, 0]
